Goal: Information Seeking & Learning: Learn about a topic

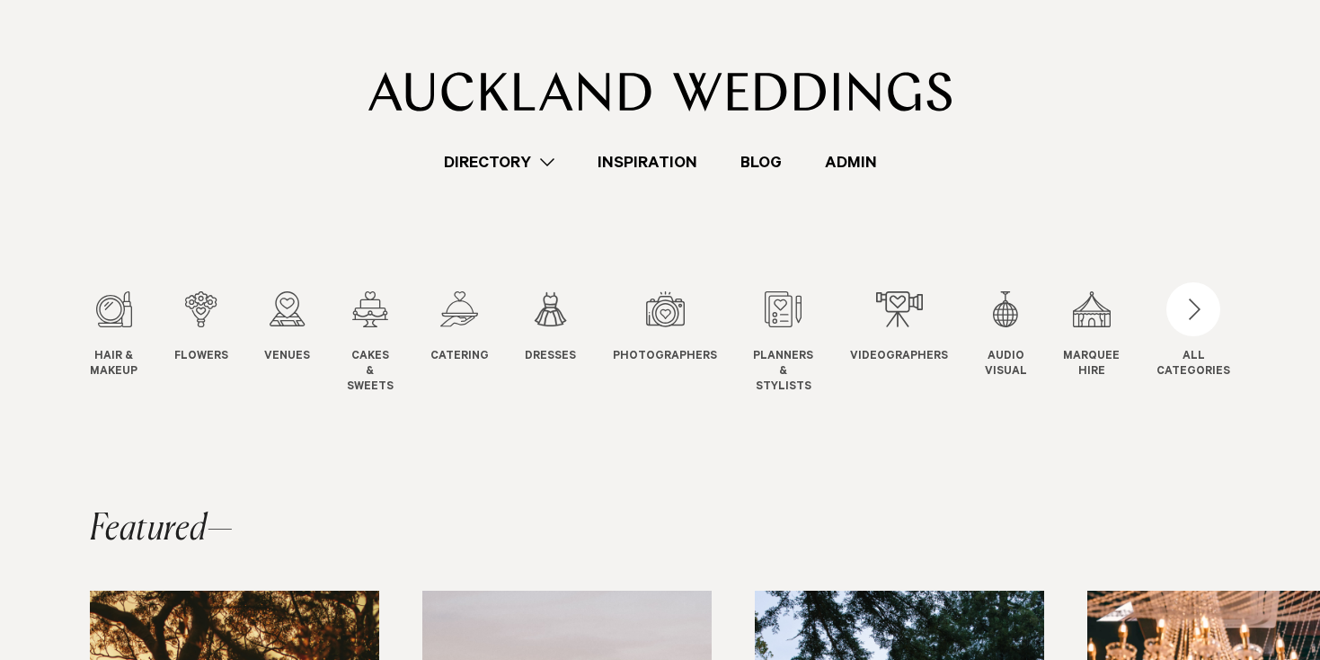
click at [262, 323] on swiper-slide "Flowers Flowers" at bounding box center [219, 342] width 90 height 103
click at [271, 321] on div "3 / 12" at bounding box center [287, 309] width 46 height 36
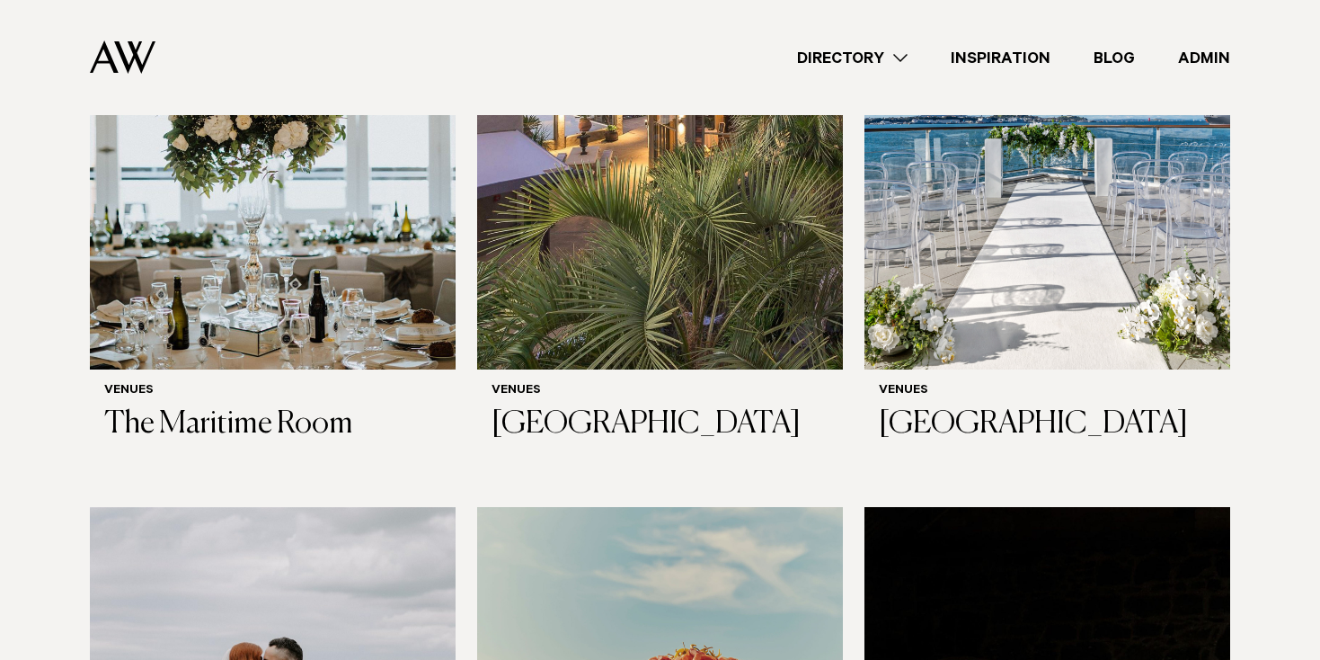
scroll to position [7330, 0]
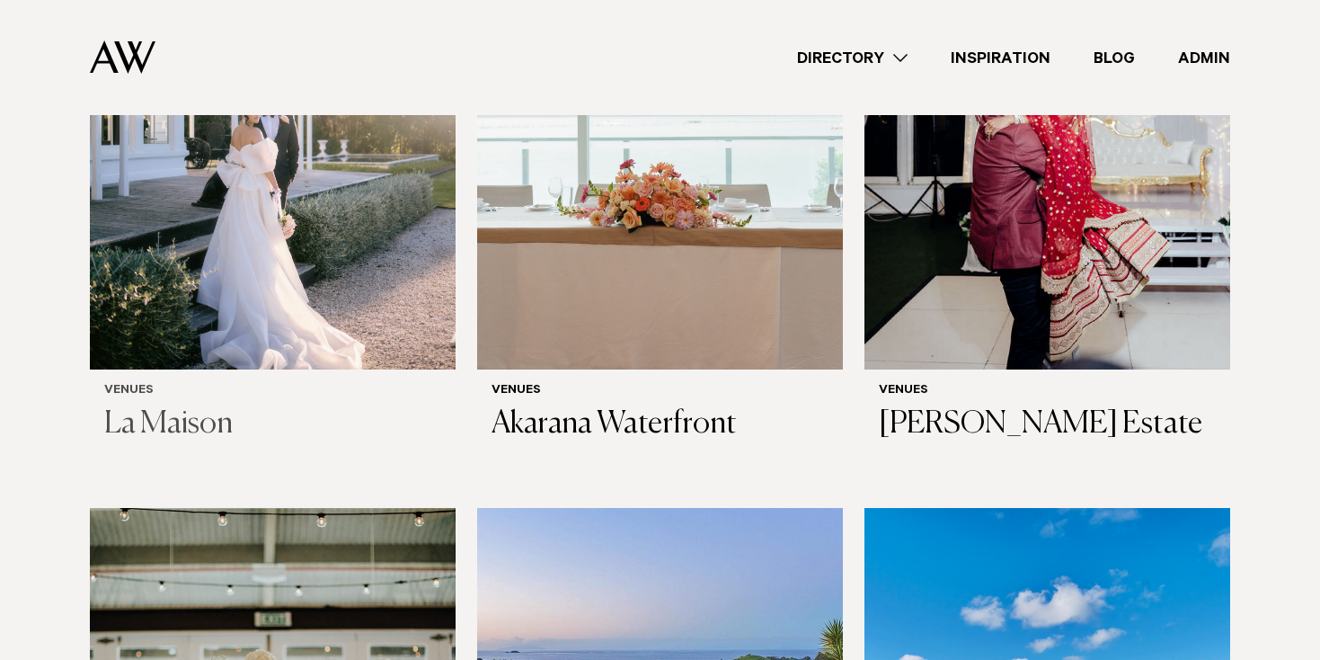
click at [296, 283] on img at bounding box center [273, 124] width 366 height 491
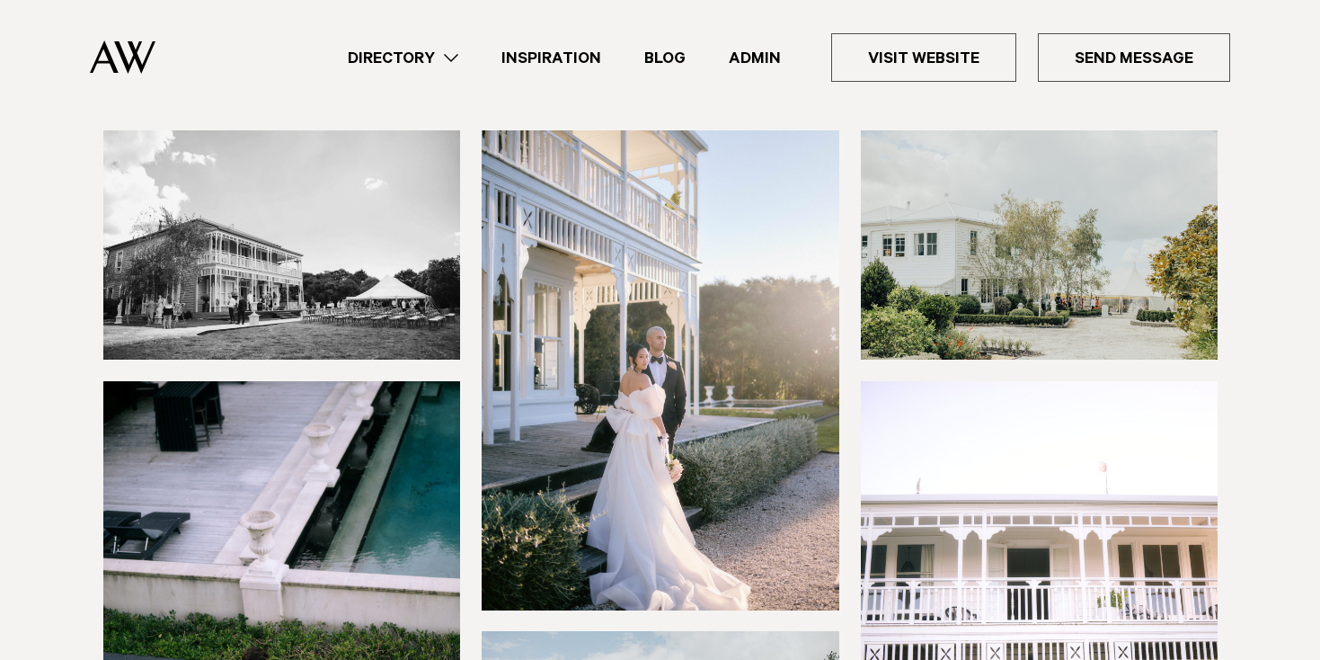
scroll to position [157, 0]
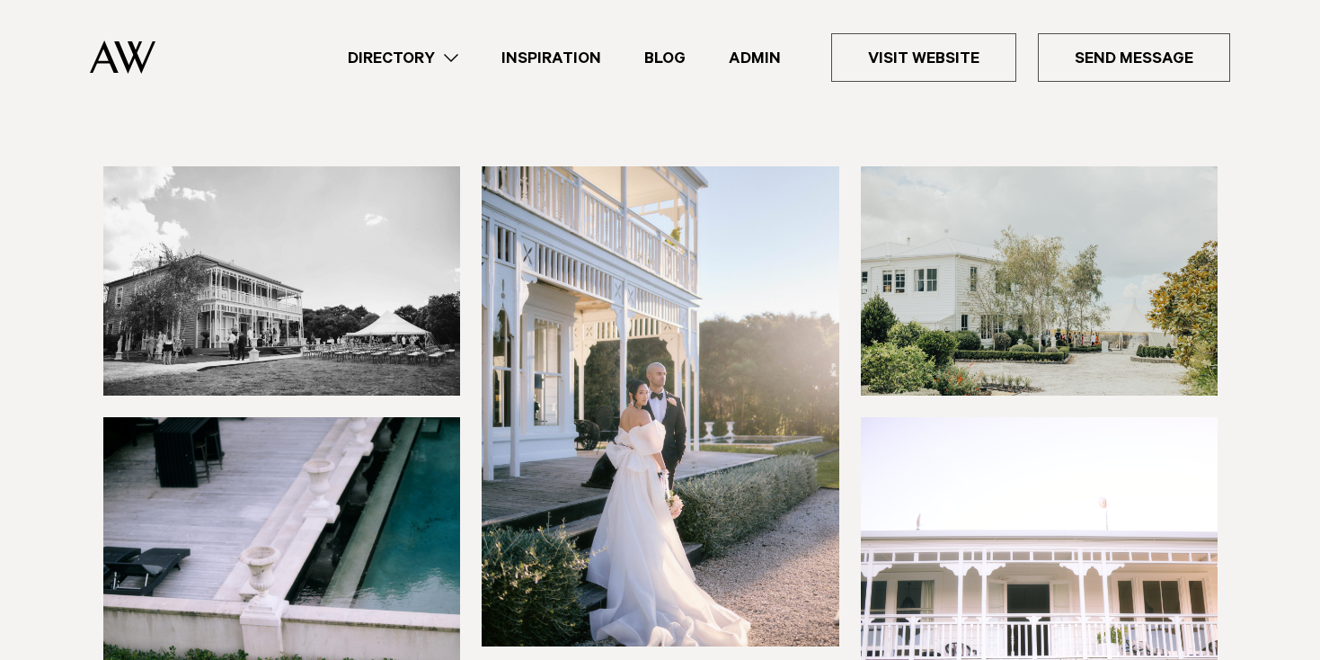
click at [668, 279] on img at bounding box center [661, 405] width 358 height 479
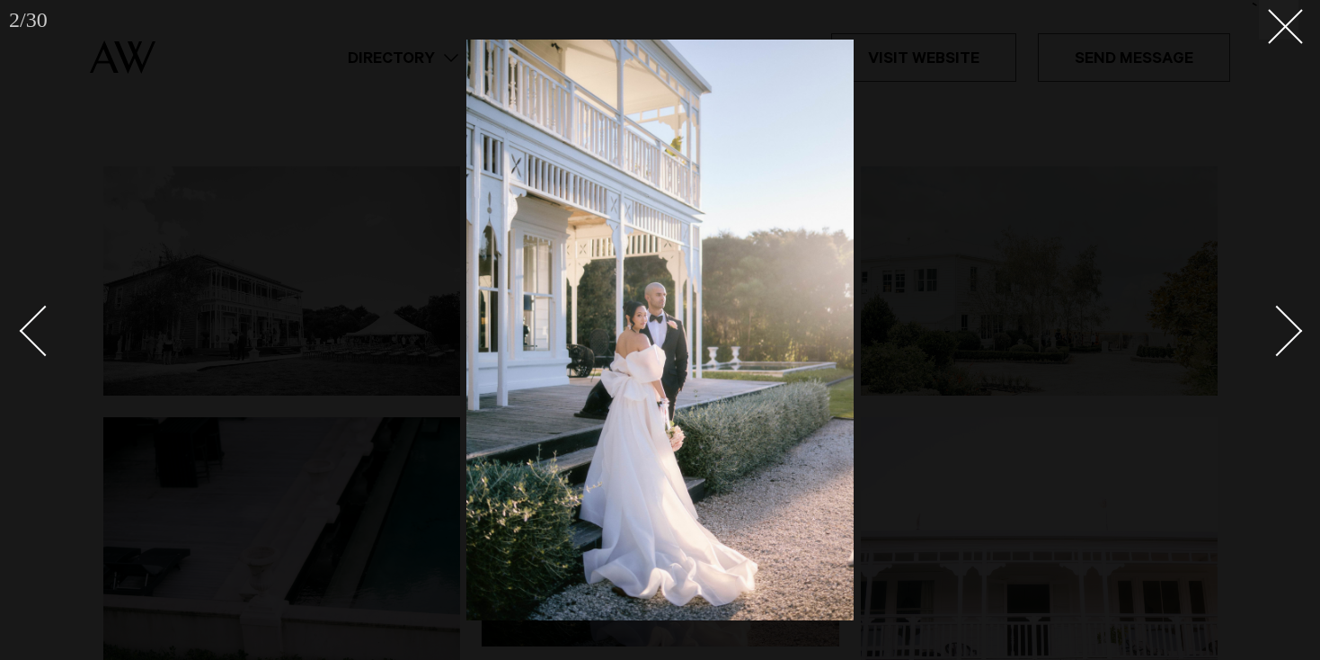
click at [668, 279] on img at bounding box center [659, 330] width 387 height 580
click at [658, 279] on img at bounding box center [659, 330] width 387 height 580
click at [642, 298] on img at bounding box center [659, 330] width 387 height 580
click at [704, 380] on img at bounding box center [659, 330] width 387 height 580
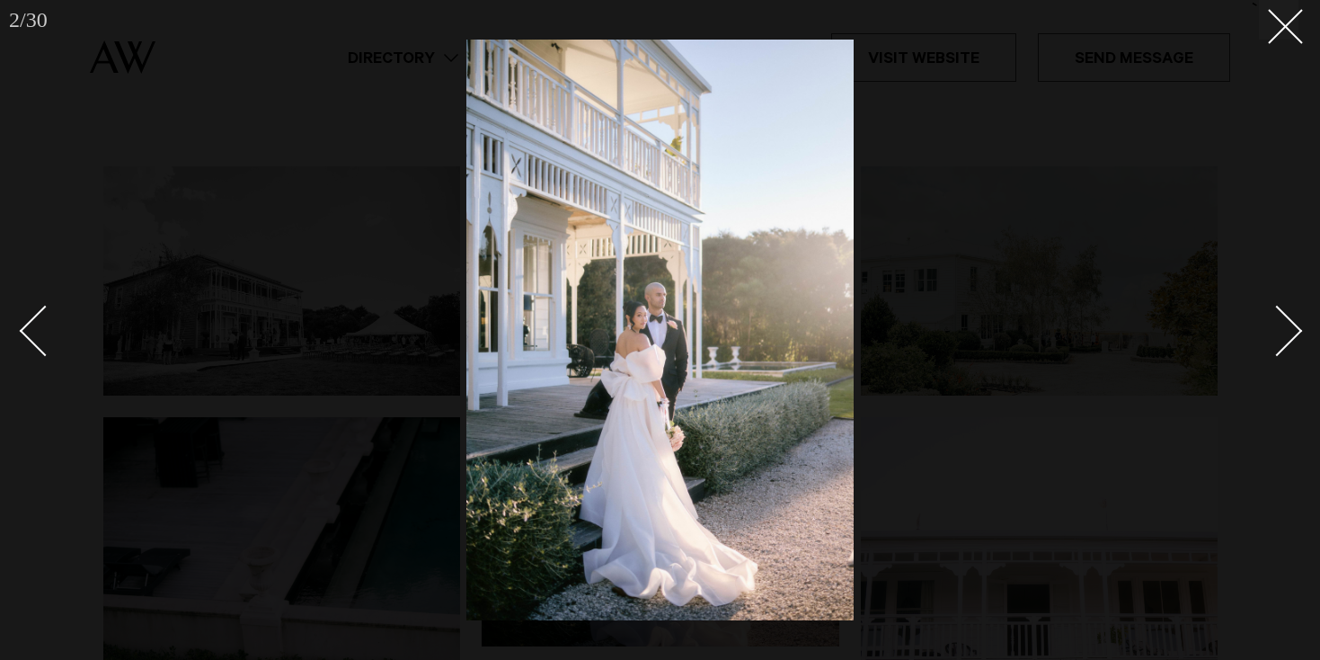
click at [704, 380] on img at bounding box center [659, 330] width 387 height 580
